Goal: Task Accomplishment & Management: Complete application form

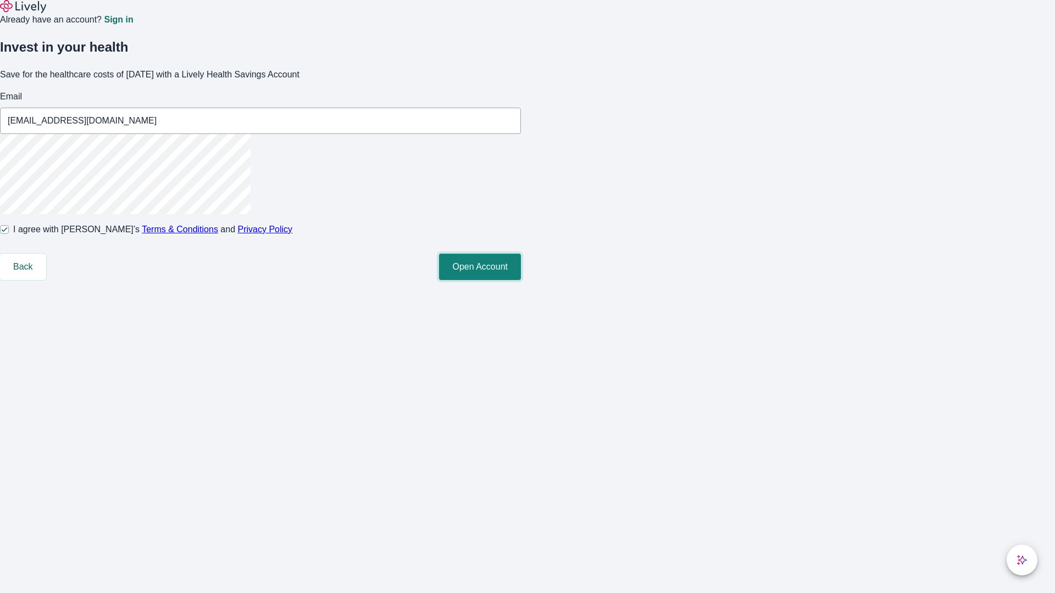
click at [521, 280] on button "Open Account" at bounding box center [480, 267] width 82 height 26
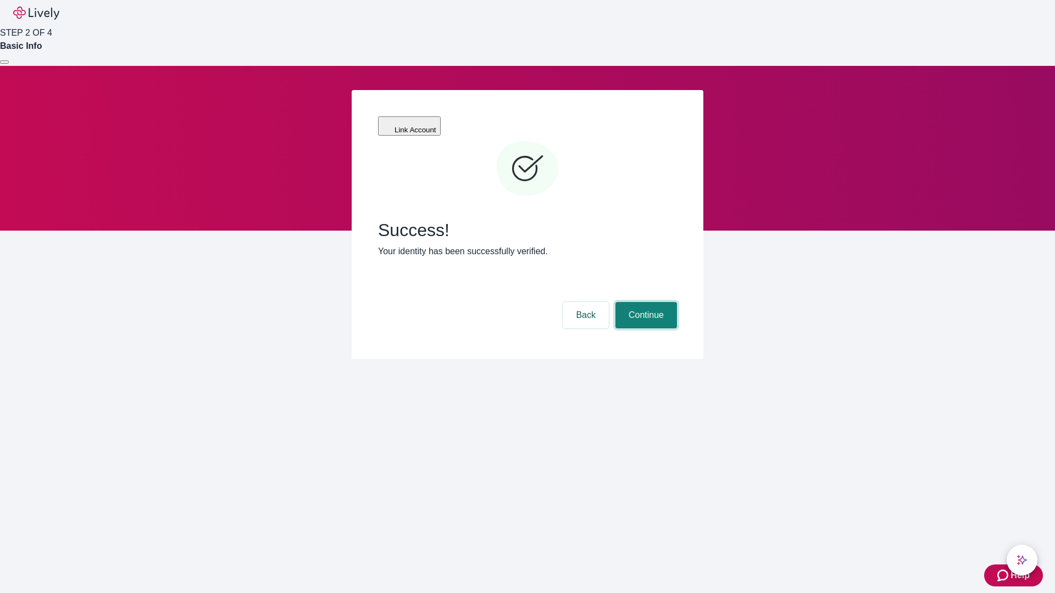
click at [645, 302] on button "Continue" at bounding box center [646, 315] width 62 height 26
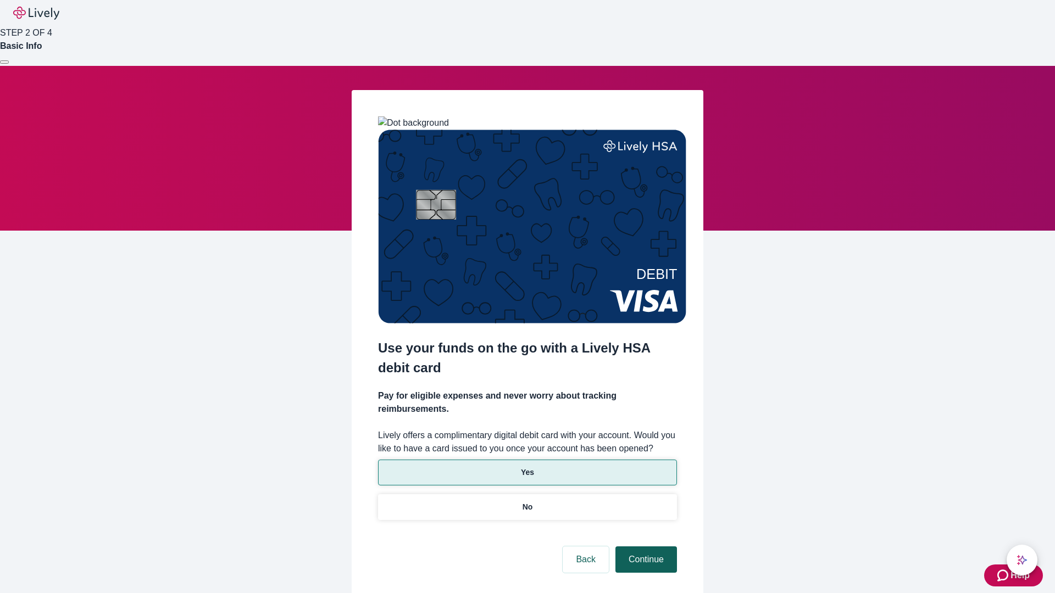
click at [527, 502] on p "No" at bounding box center [528, 508] width 10 height 12
click at [645, 547] on button "Continue" at bounding box center [646, 560] width 62 height 26
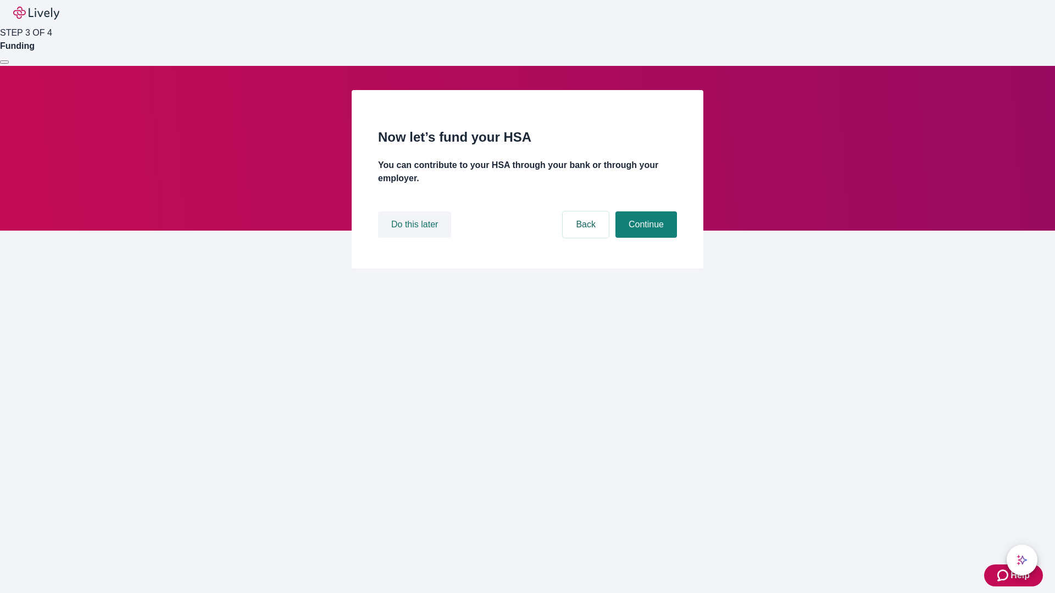
click at [416, 238] on button "Do this later" at bounding box center [414, 225] width 73 height 26
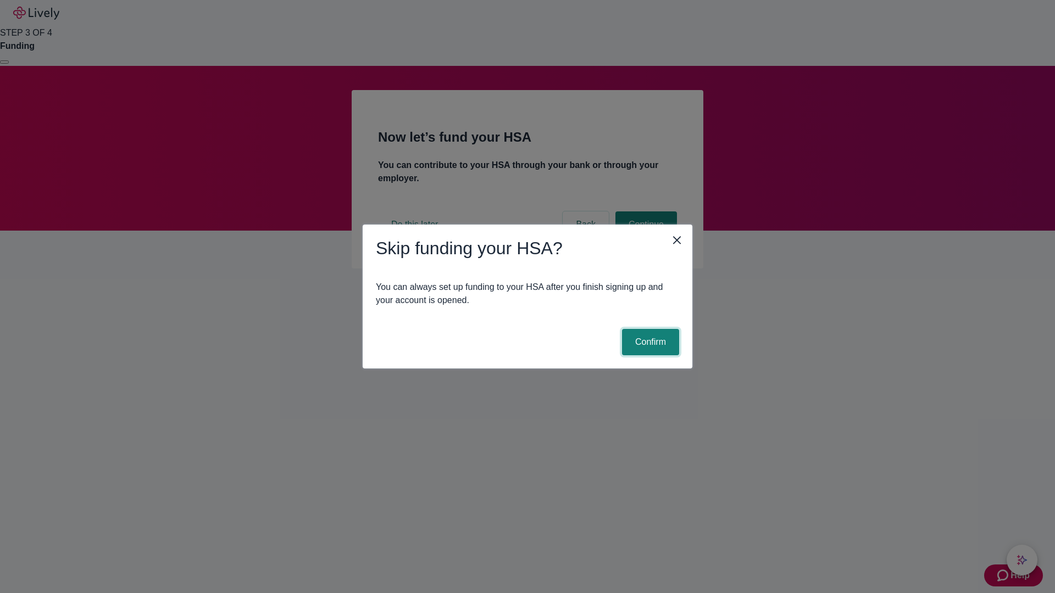
click at [649, 342] on button "Confirm" at bounding box center [650, 342] width 57 height 26
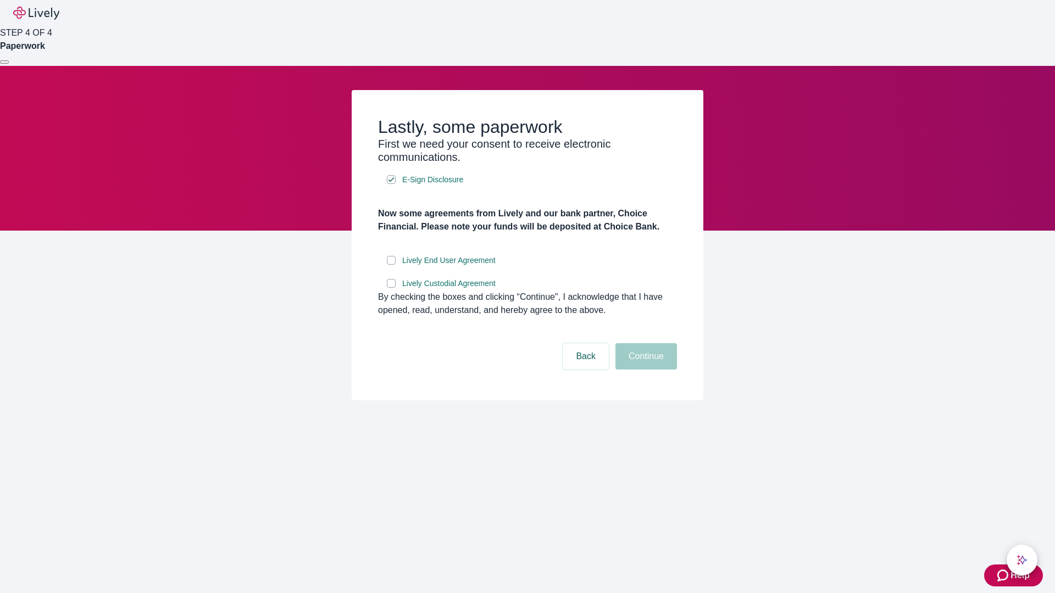
click at [391, 265] on input "Lively End User Agreement" at bounding box center [391, 260] width 9 height 9
checkbox input "true"
click at [391, 288] on input "Lively Custodial Agreement" at bounding box center [391, 283] width 9 height 9
checkbox input "true"
click at [645, 370] on button "Continue" at bounding box center [646, 356] width 62 height 26
